Goal: Task Accomplishment & Management: Use online tool/utility

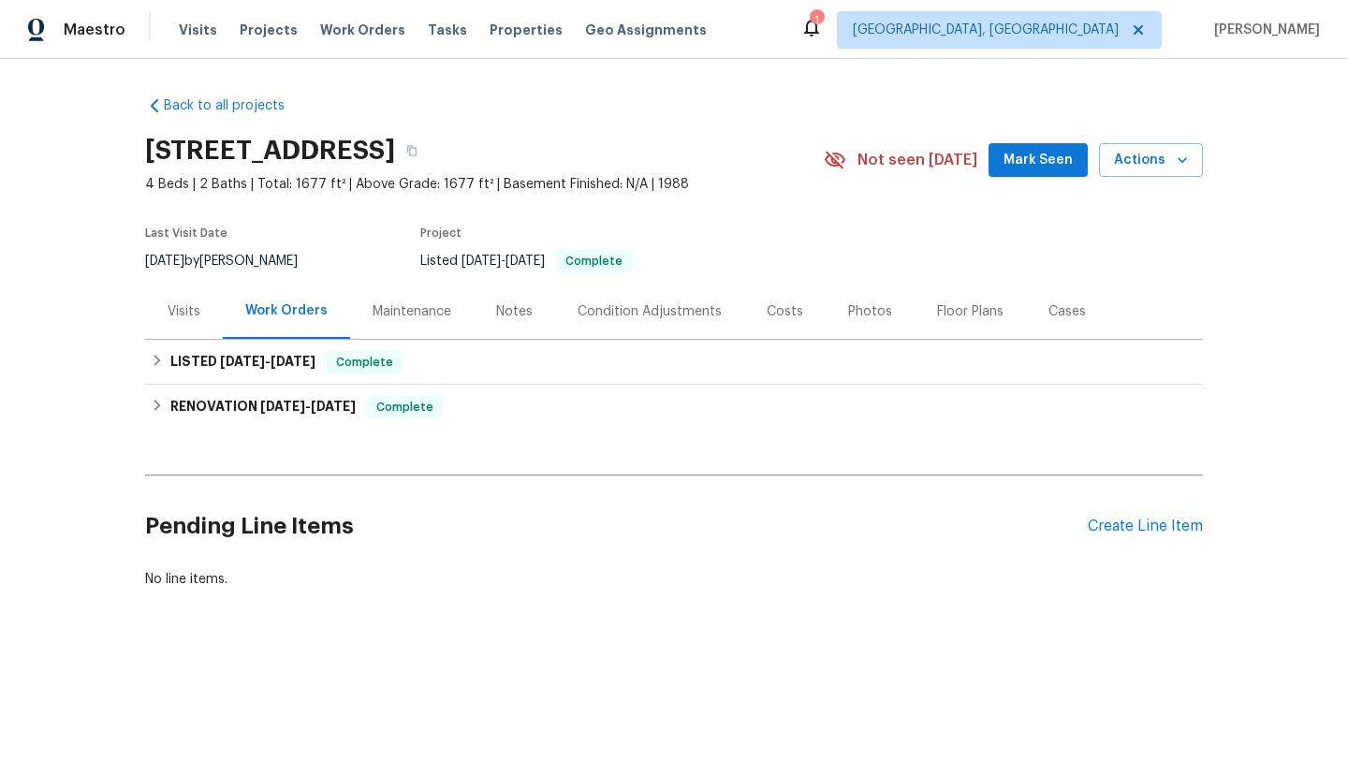
click at [437, 324] on div "Maintenance" at bounding box center [412, 311] width 124 height 55
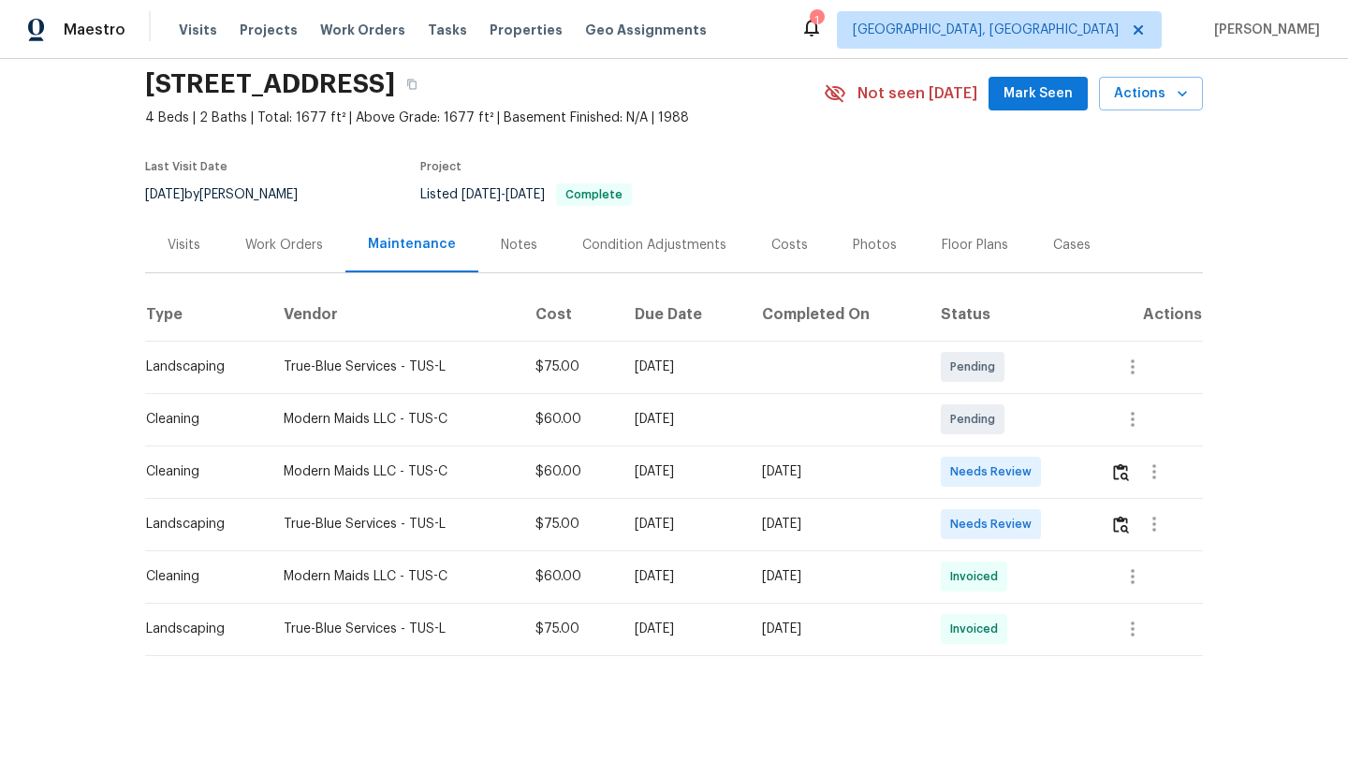
scroll to position [74, 0]
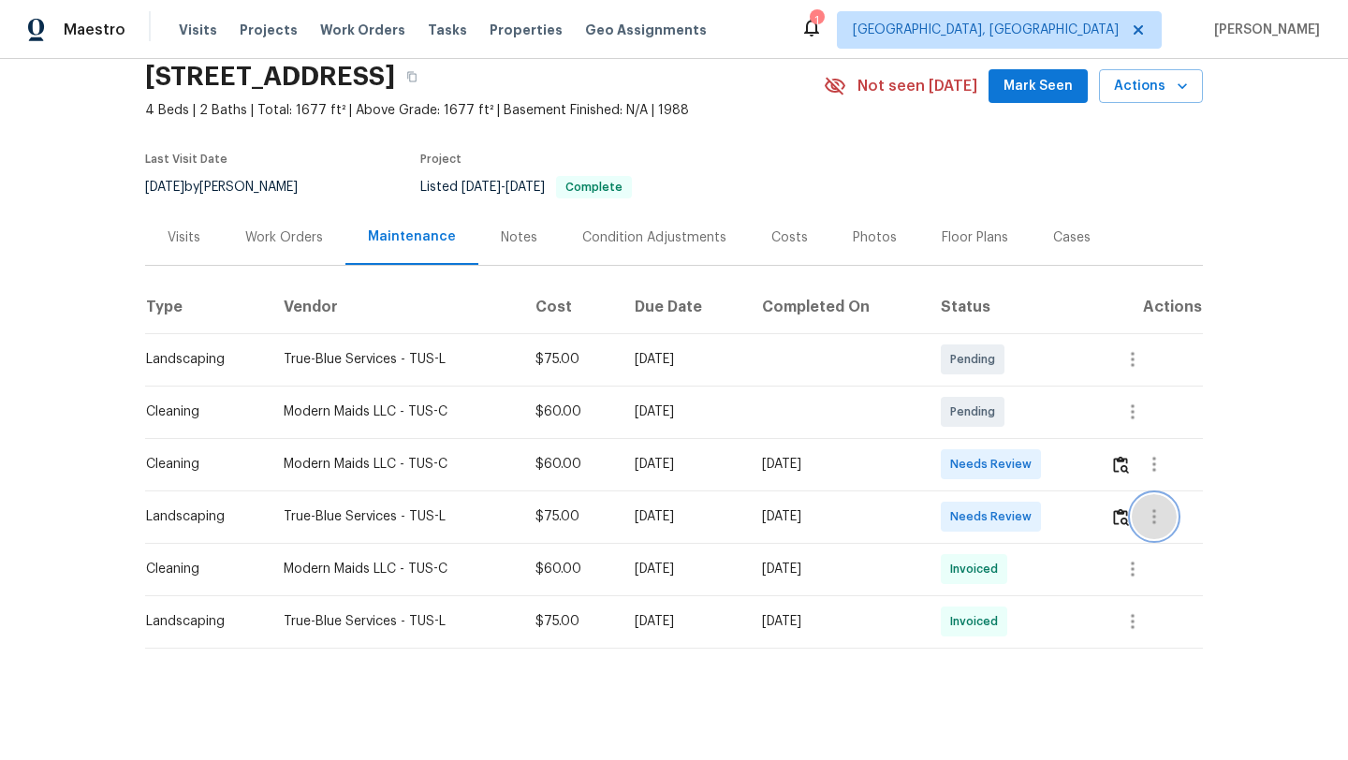
click at [1157, 519] on icon "button" at bounding box center [1154, 517] width 22 height 22
click at [1162, 546] on li "View details" at bounding box center [1202, 547] width 131 height 31
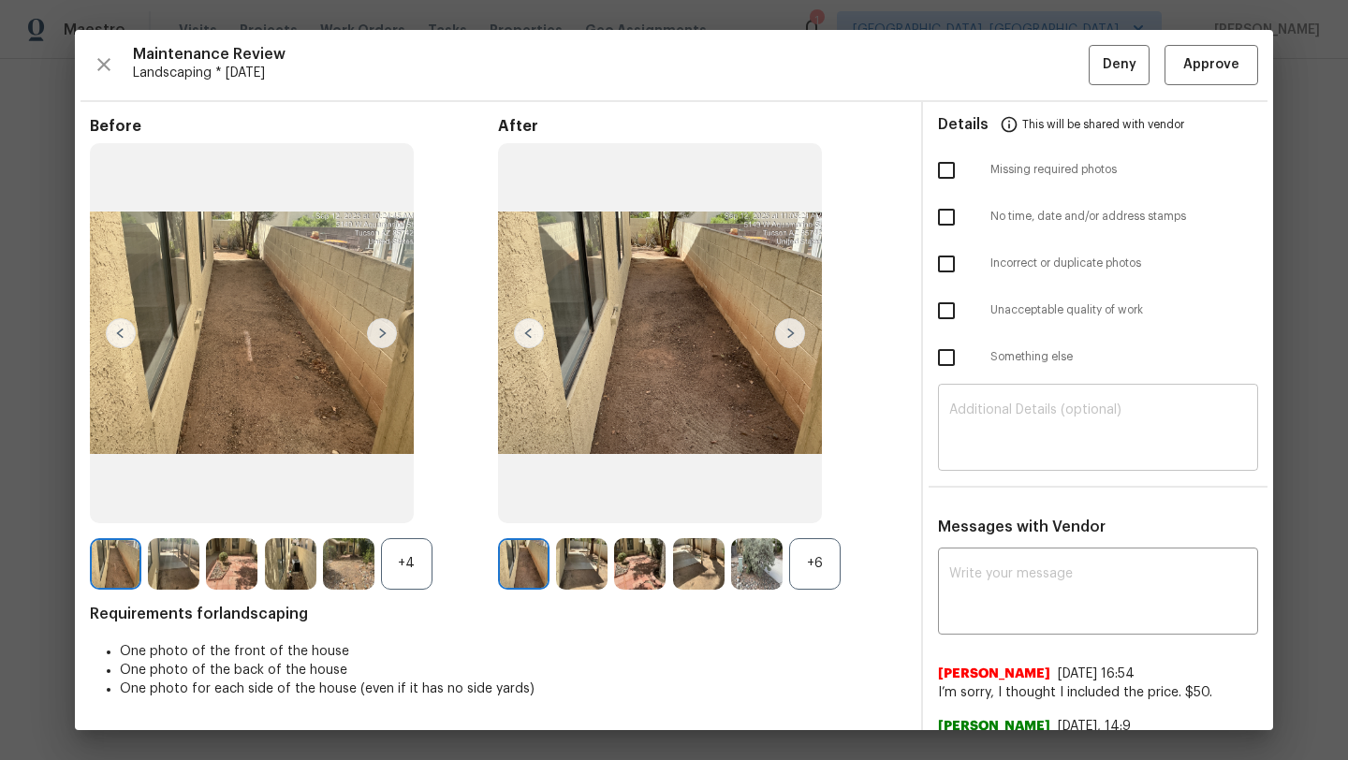
scroll to position [166, 0]
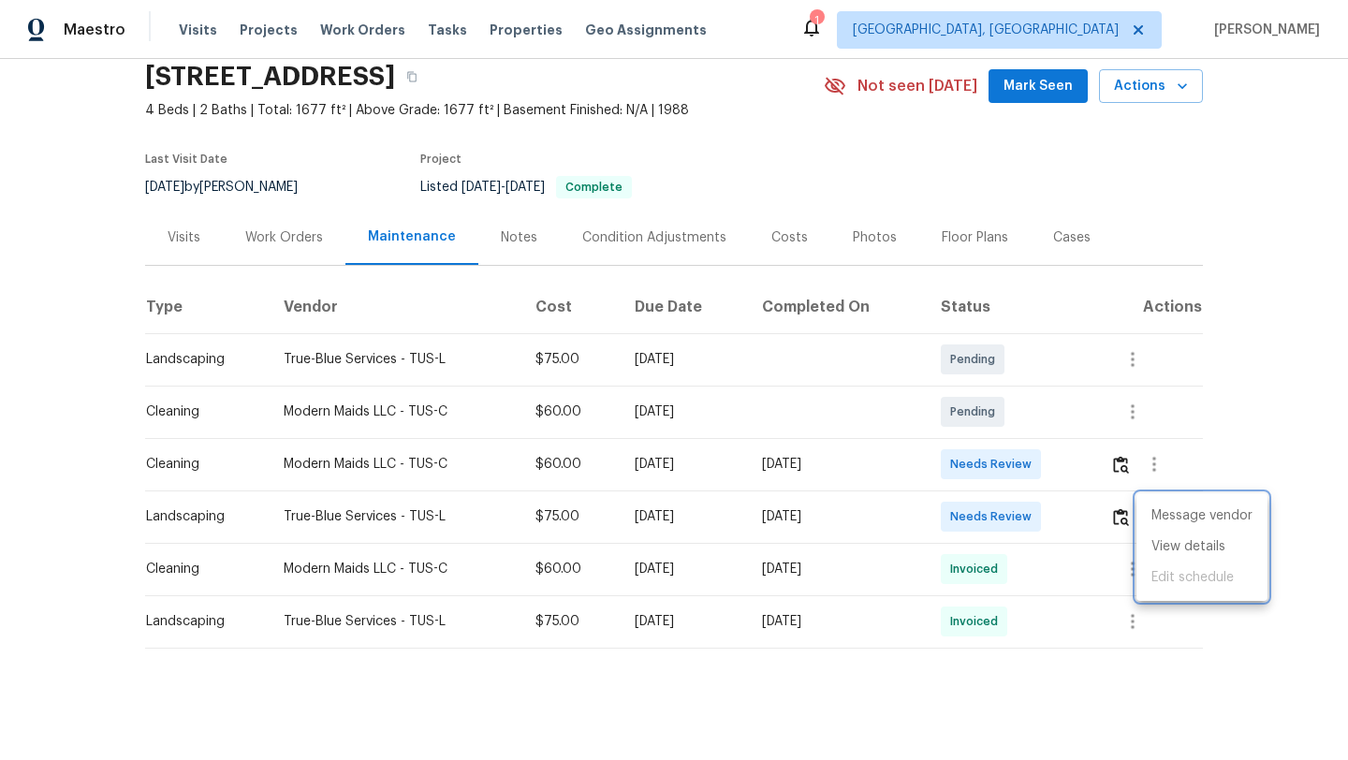
click at [865, 521] on div at bounding box center [674, 380] width 1348 height 760
click at [1215, 432] on div "Back to all projects [STREET_ADDRESS] 4 Beds | 2 Baths | Total: 1677 ft² | Abov…" at bounding box center [674, 409] width 1348 height 701
click at [1156, 509] on icon "button" at bounding box center [1155, 516] width 4 height 15
click at [1158, 555] on li "View details" at bounding box center [1202, 547] width 131 height 31
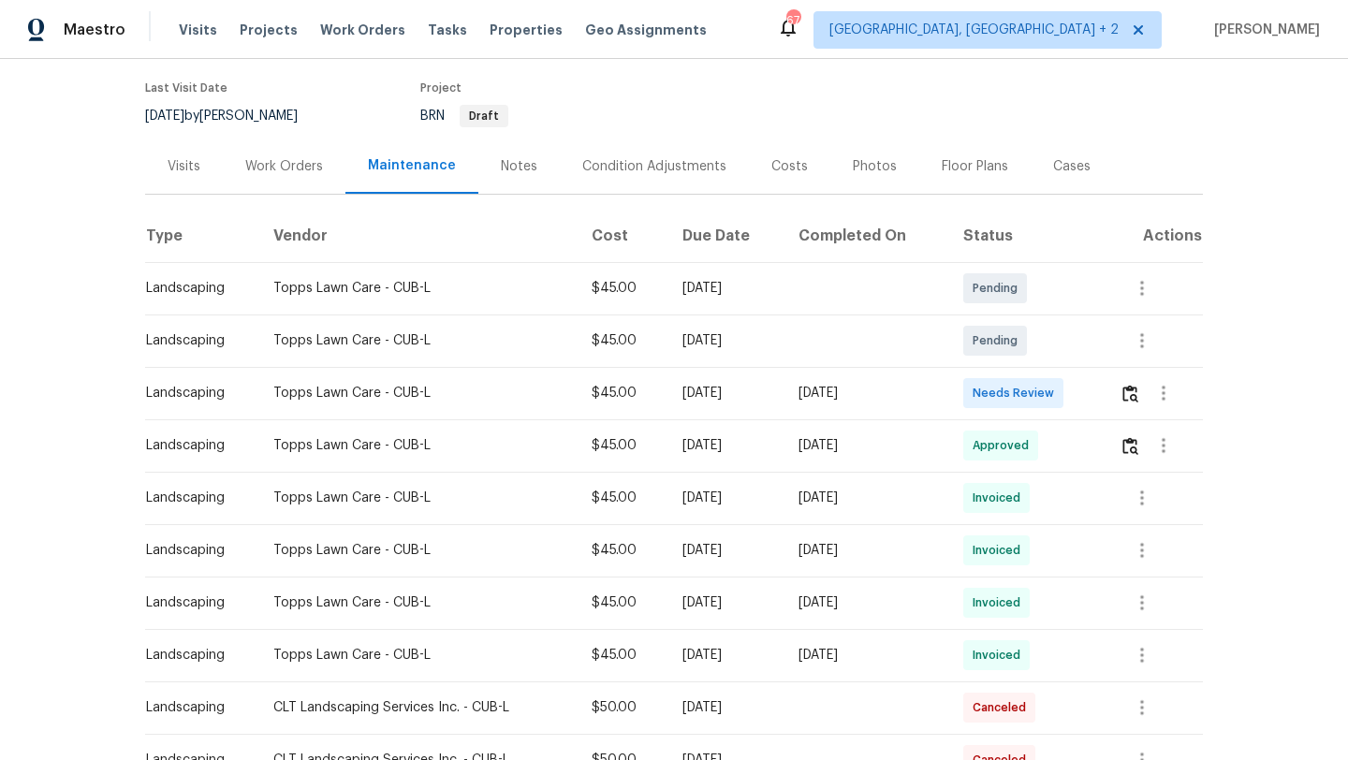
scroll to position [206, 0]
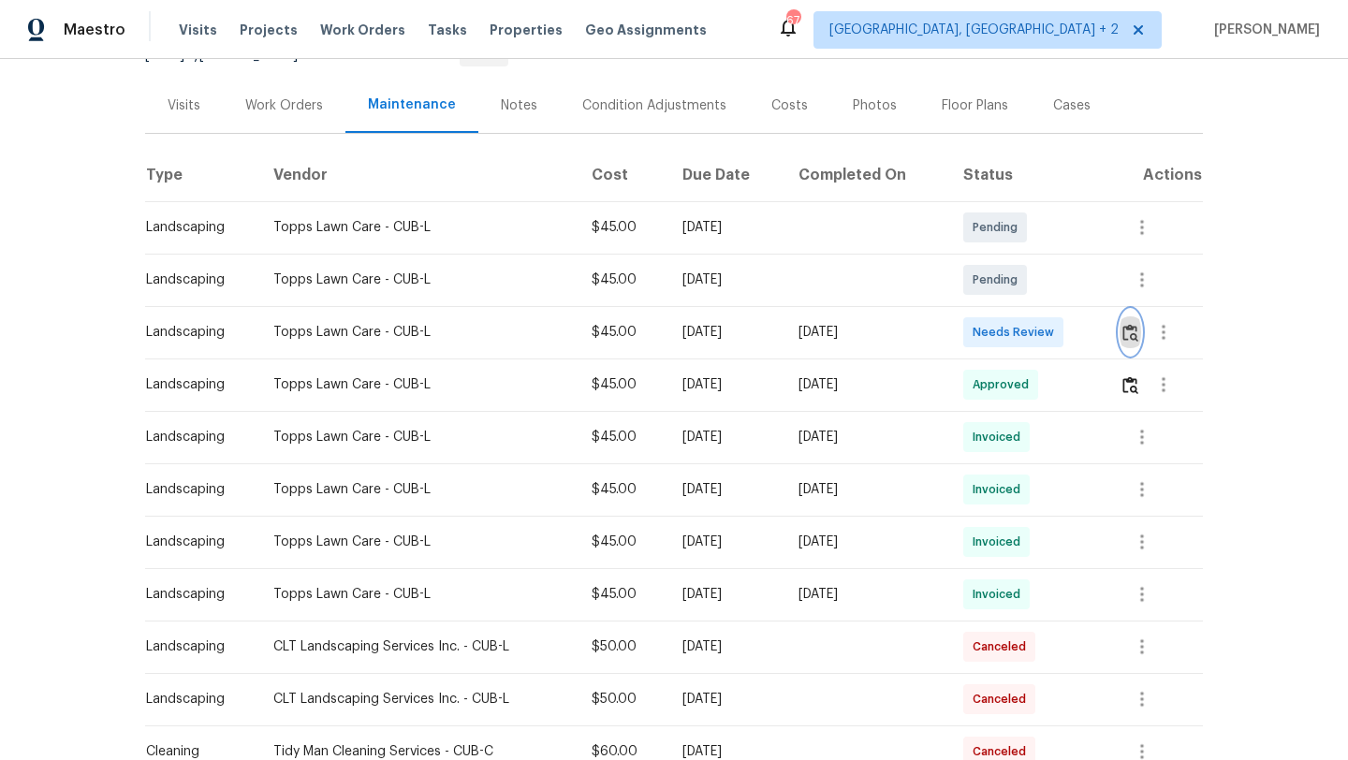
click at [1142, 331] on button "button" at bounding box center [1131, 332] width 22 height 45
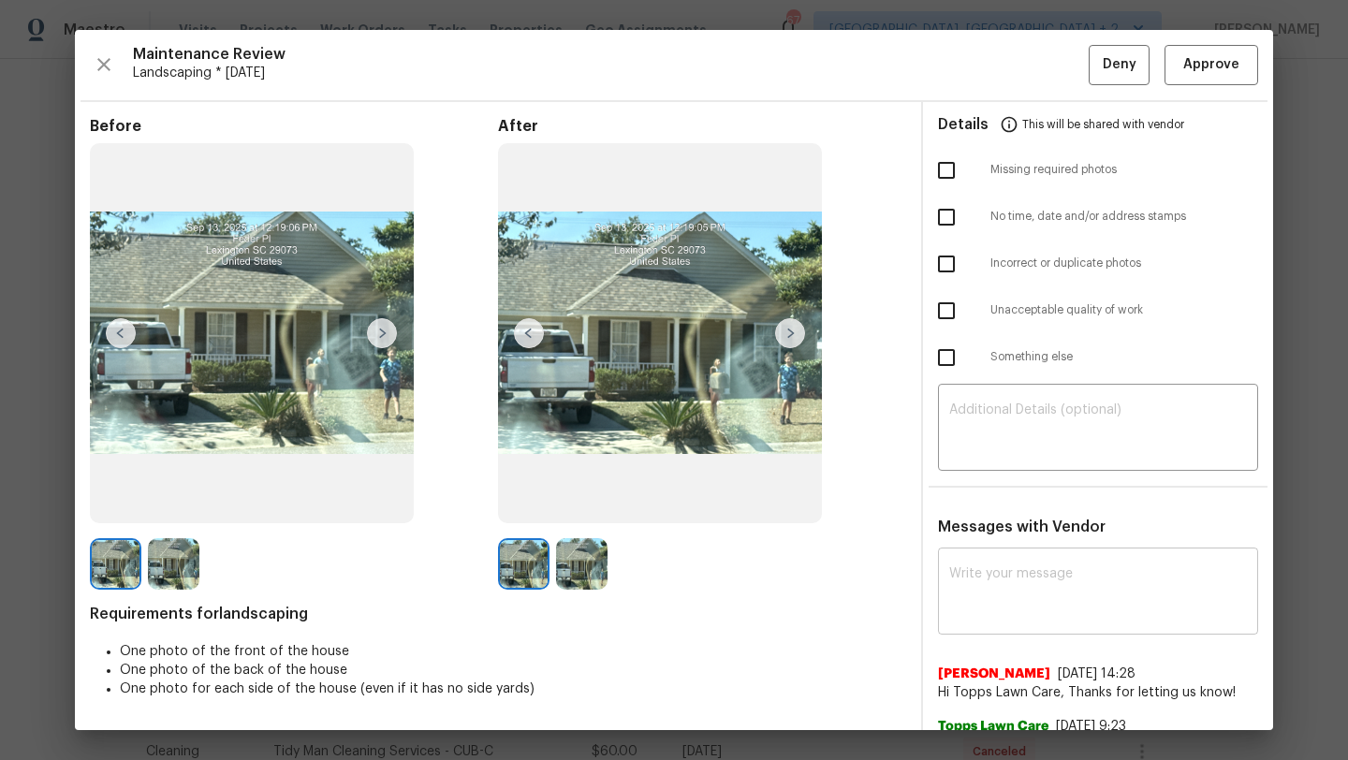
scroll to position [76, 0]
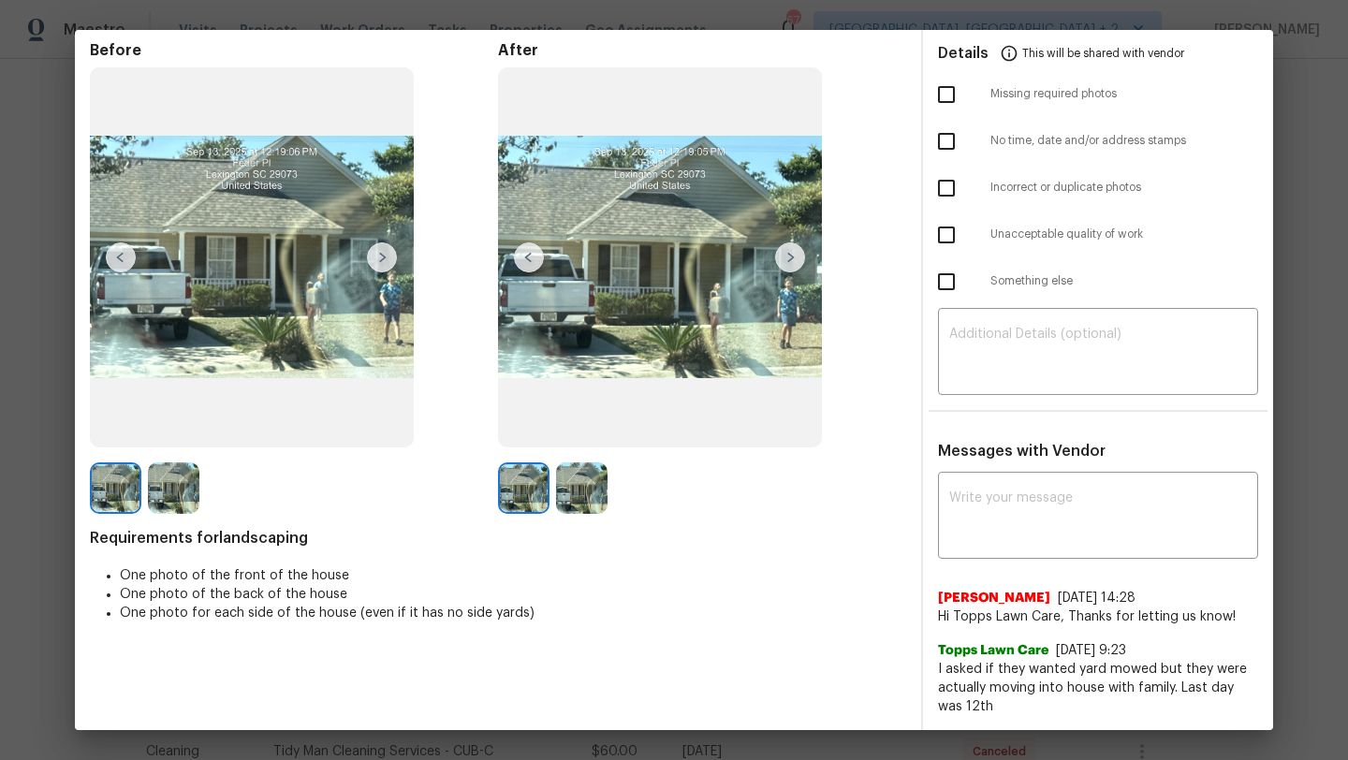
click at [996, 309] on ul "Details This will be shared with vendor Missing required photos No time, date a…" at bounding box center [1098, 169] width 350 height 287
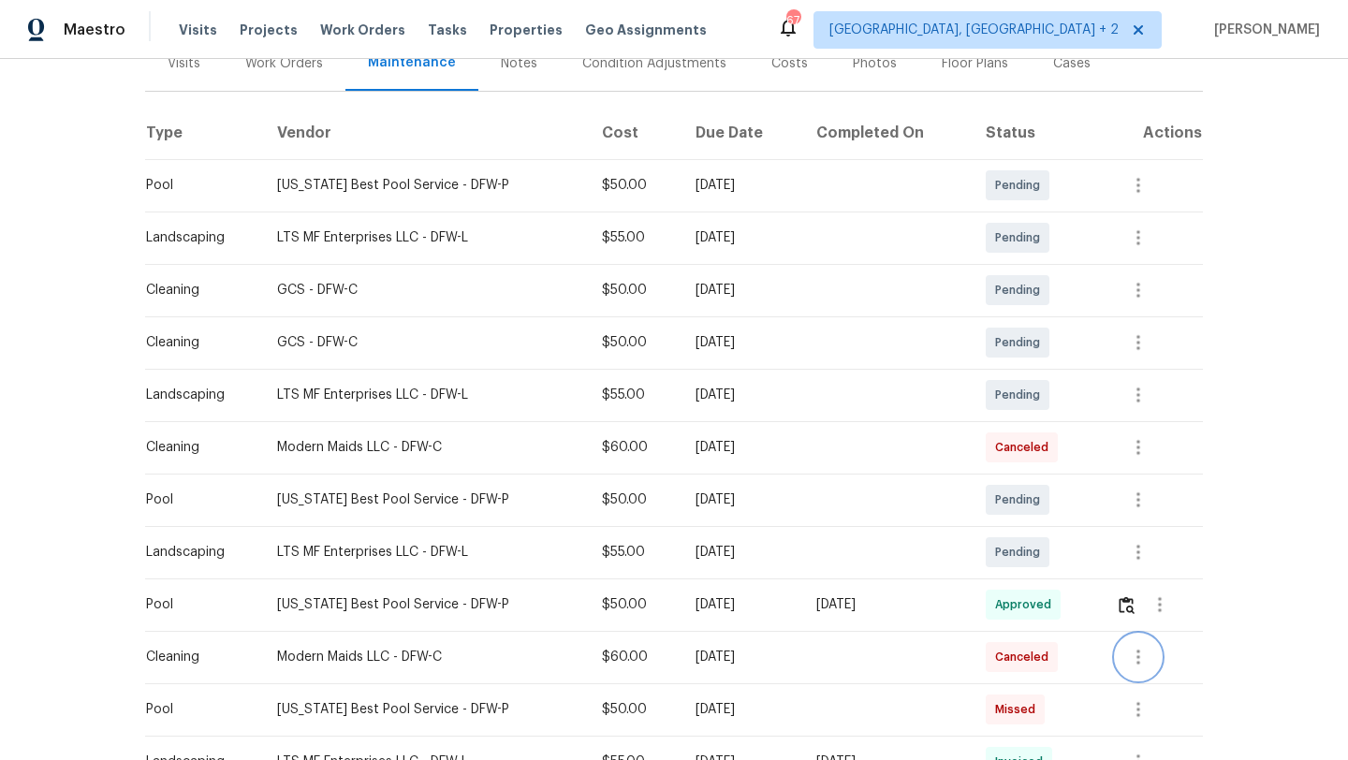
scroll to position [299, 0]
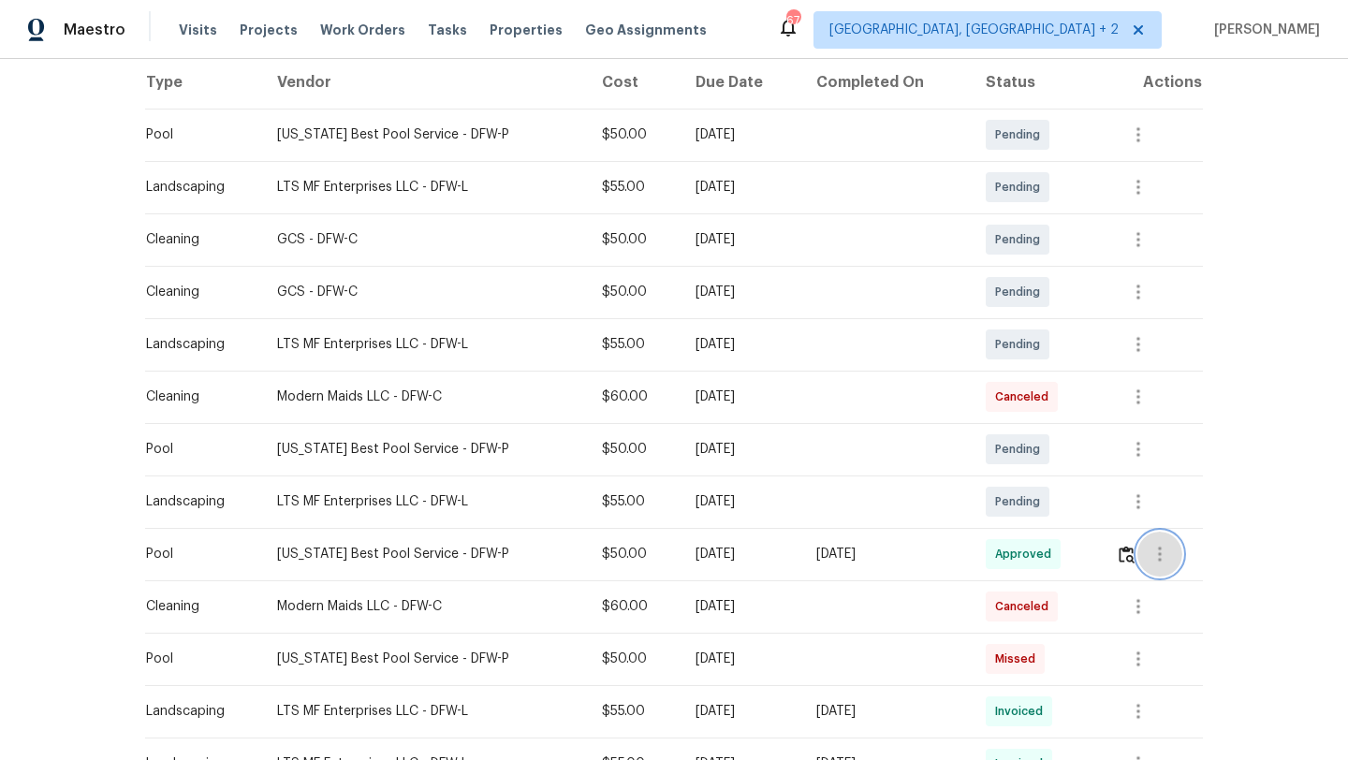
click at [1156, 547] on icon "button" at bounding box center [1160, 554] width 22 height 22
click at [1224, 456] on div at bounding box center [674, 380] width 1348 height 760
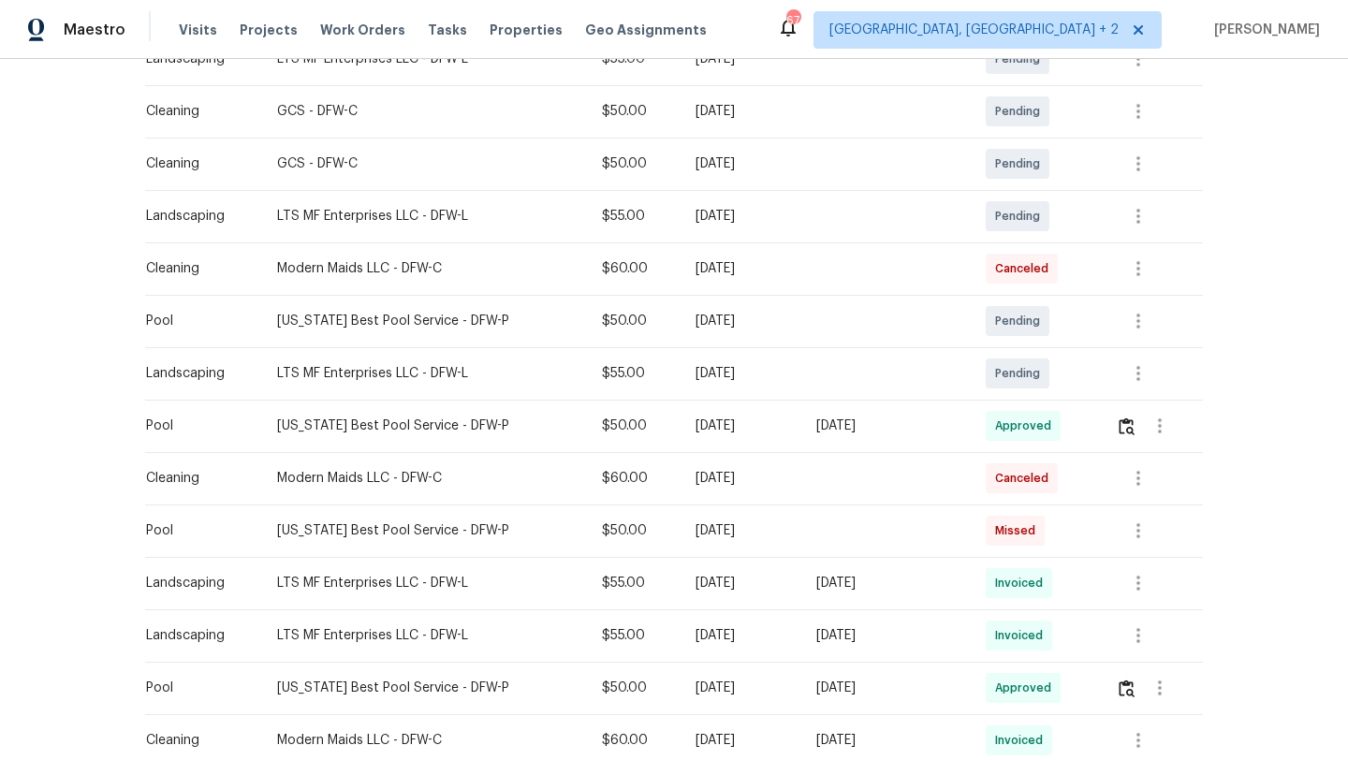
click at [1215, 542] on div "Back to all projects [STREET_ADDRESS][PERSON_NAME] 4 Beds | 2 1/2 Baths | Total…" at bounding box center [674, 409] width 1348 height 701
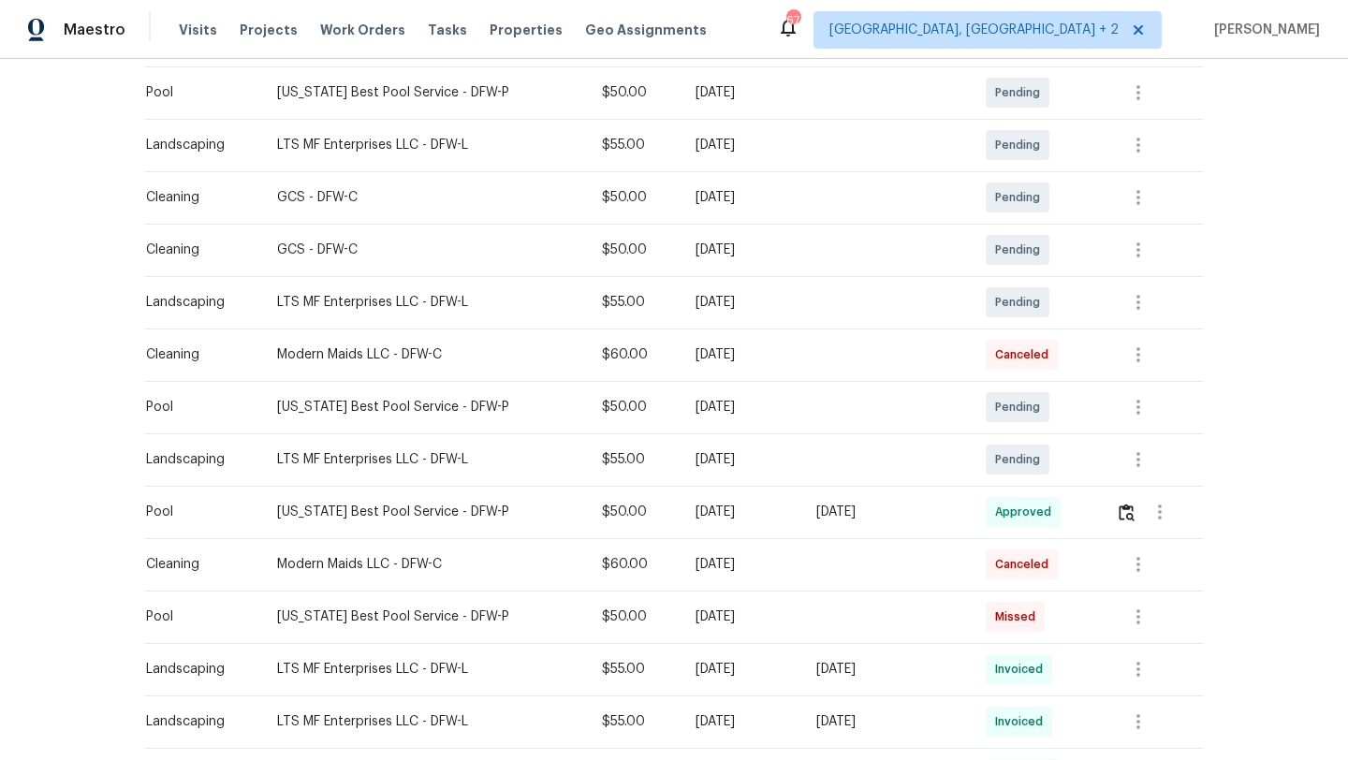
scroll to position [302, 0]
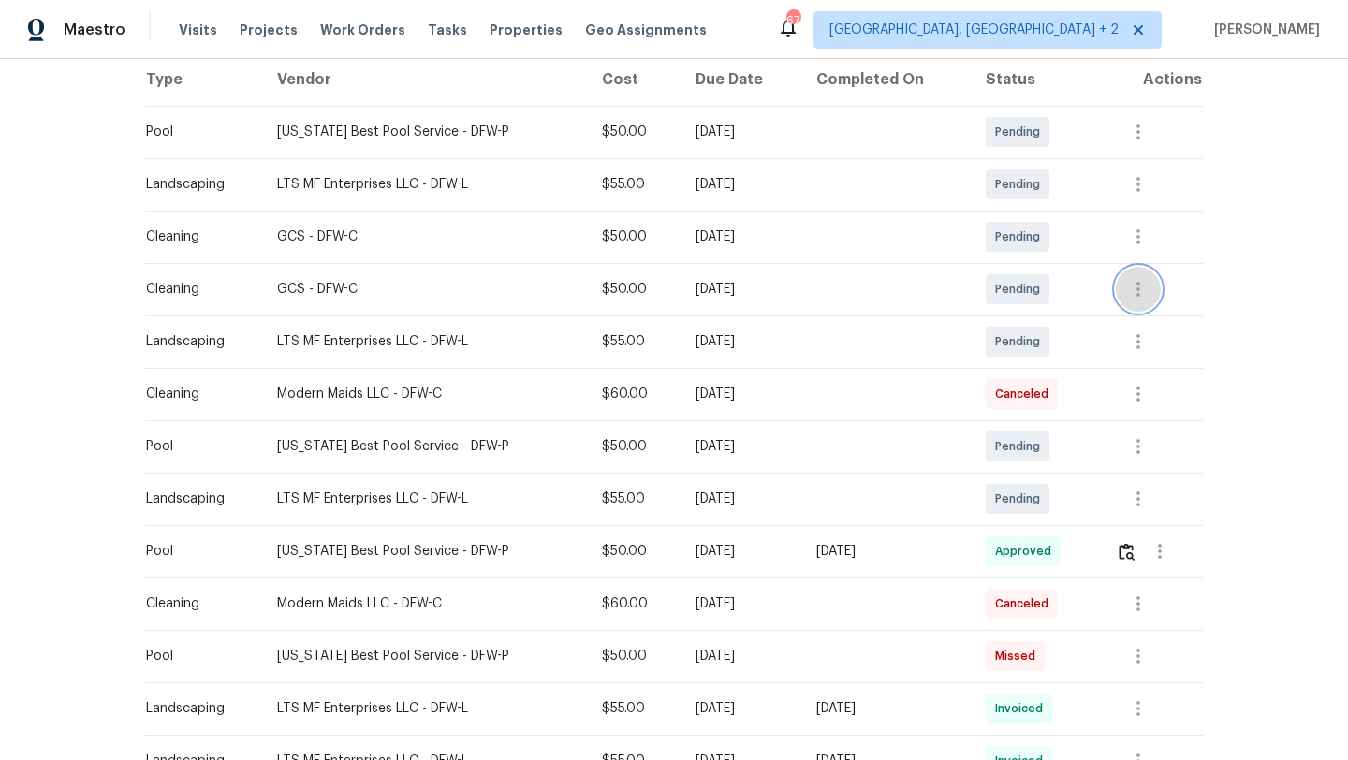
click at [1141, 296] on icon "button" at bounding box center [1139, 289] width 4 height 15
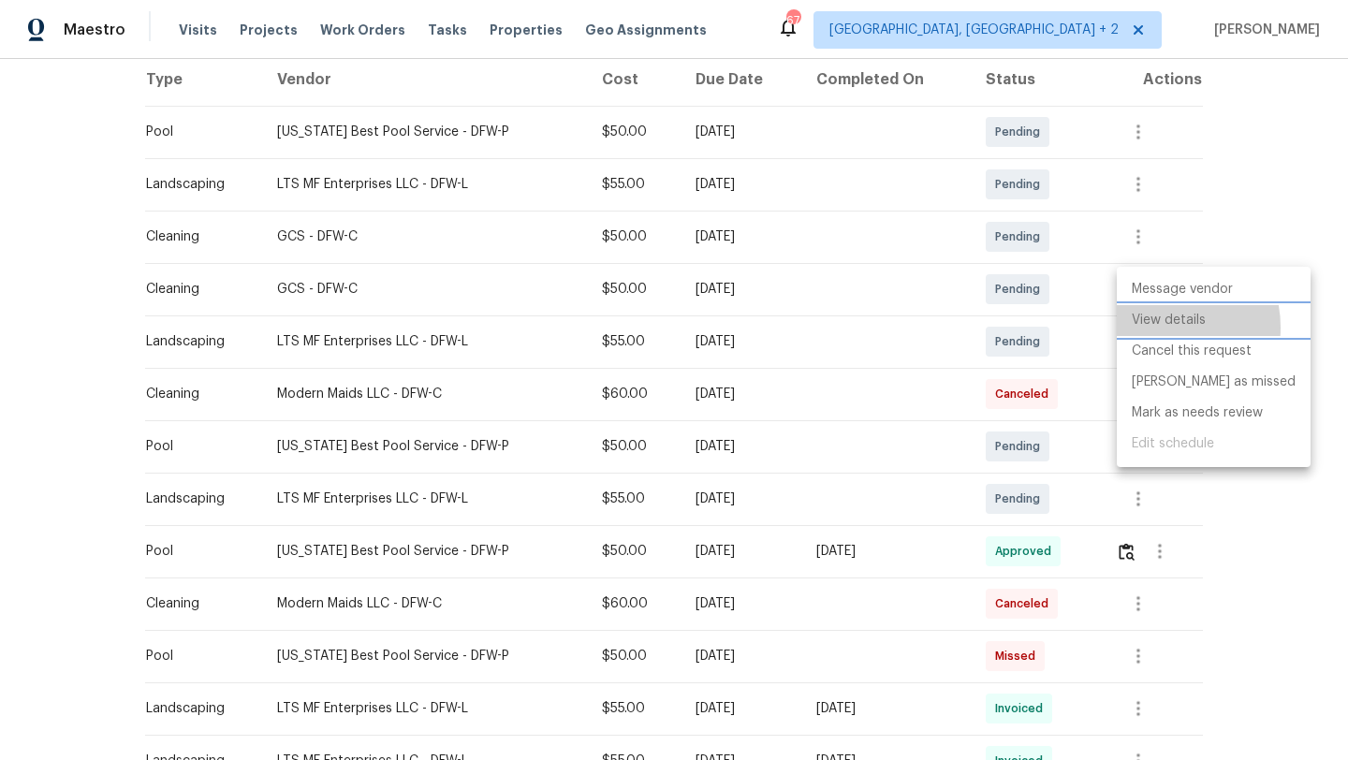
click at [1149, 328] on li "View details" at bounding box center [1214, 320] width 194 height 31
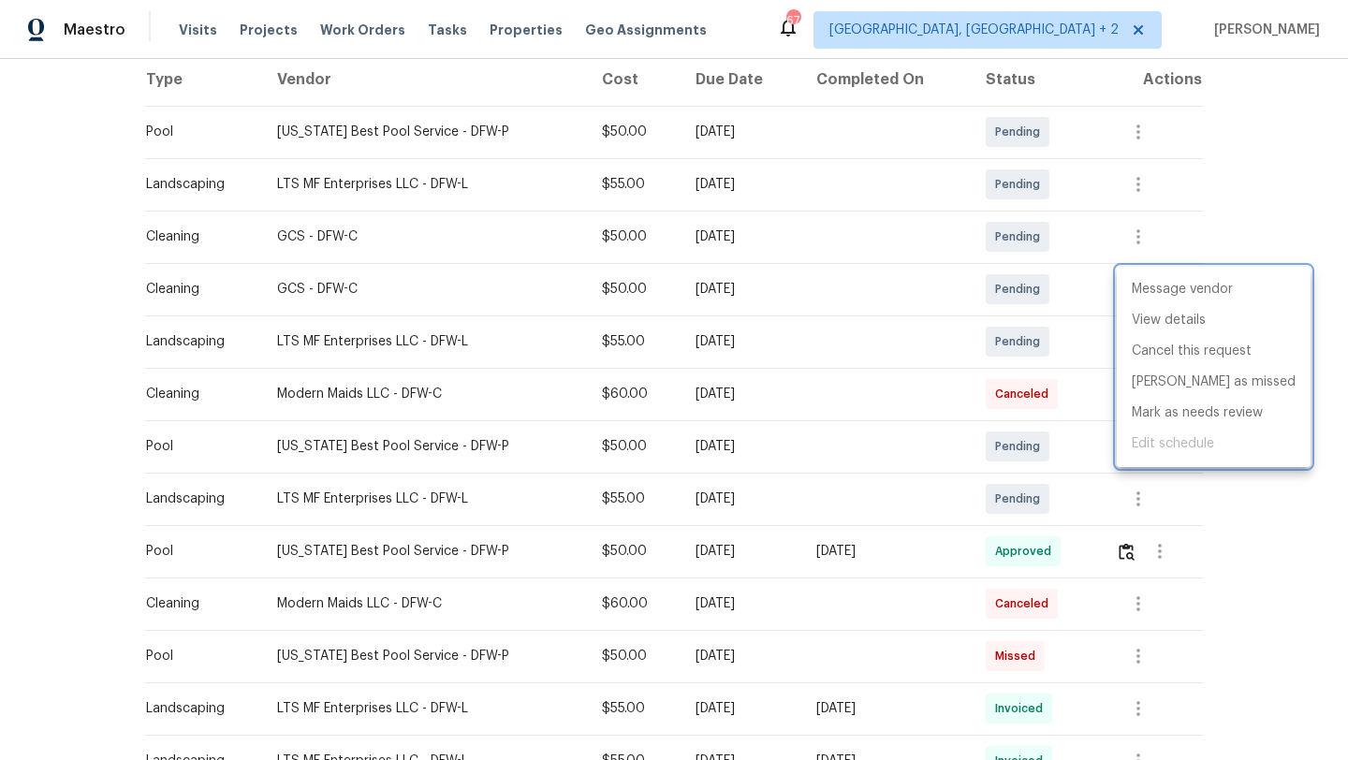
click at [1213, 184] on div at bounding box center [674, 380] width 1348 height 760
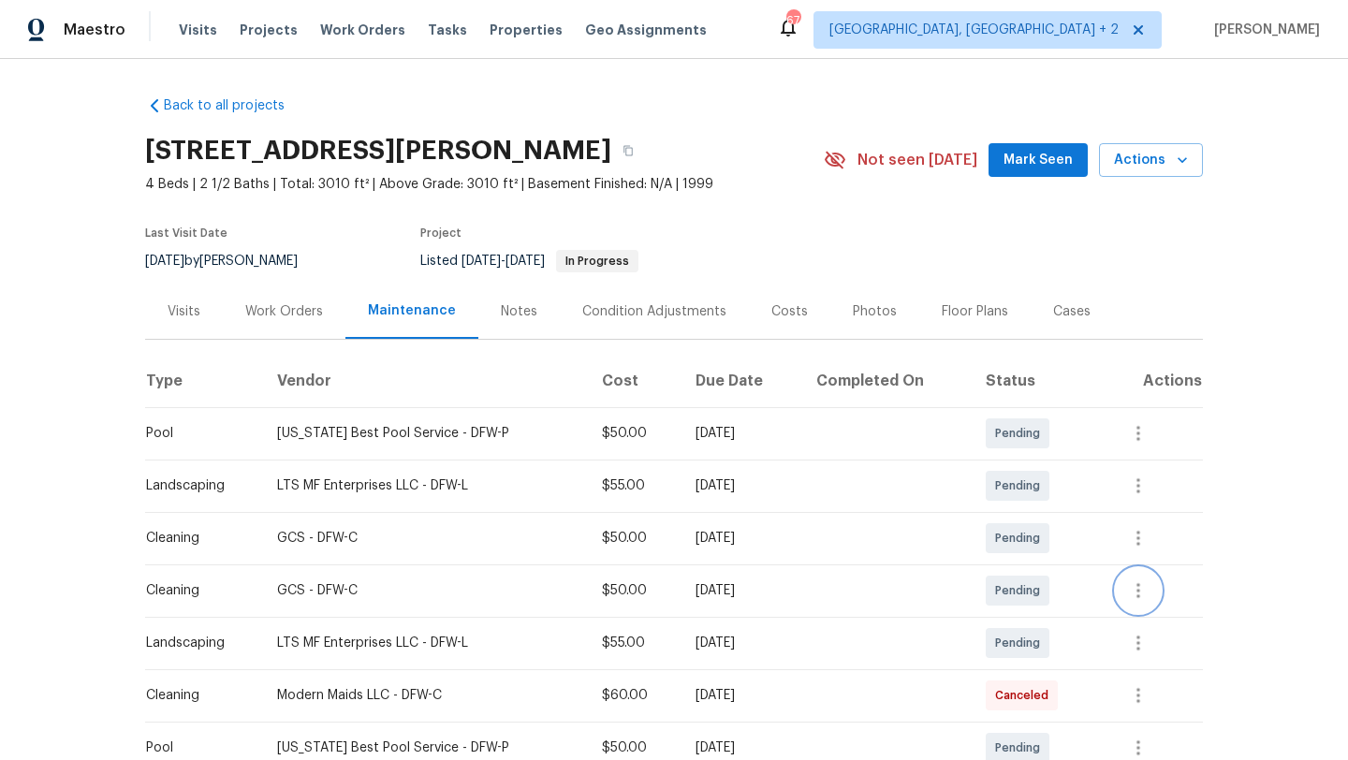
scroll to position [333, 0]
